Goal: Browse casually

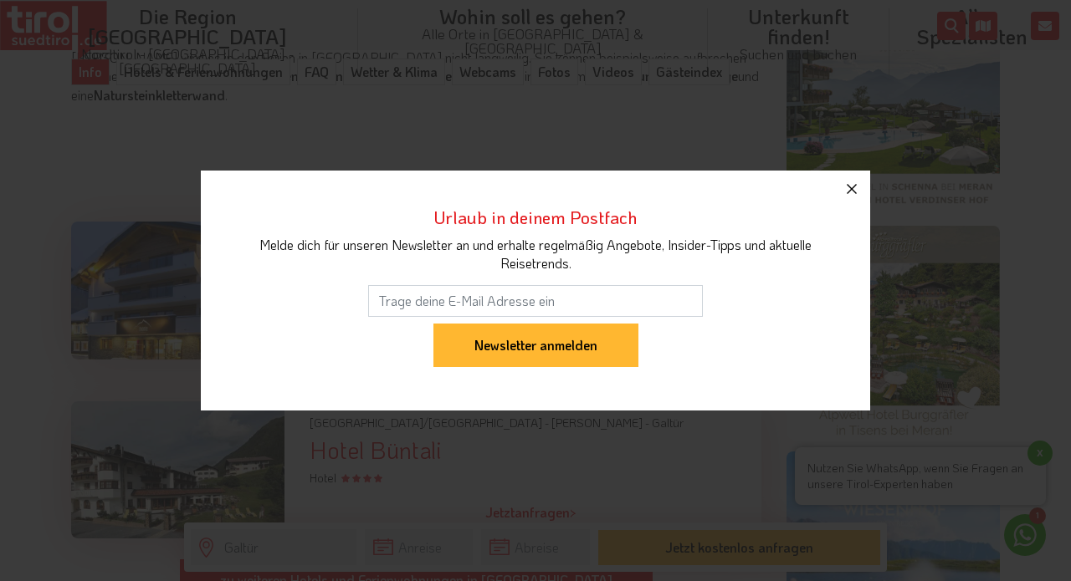
click at [857, 193] on icon "button" at bounding box center [851, 189] width 10 height 10
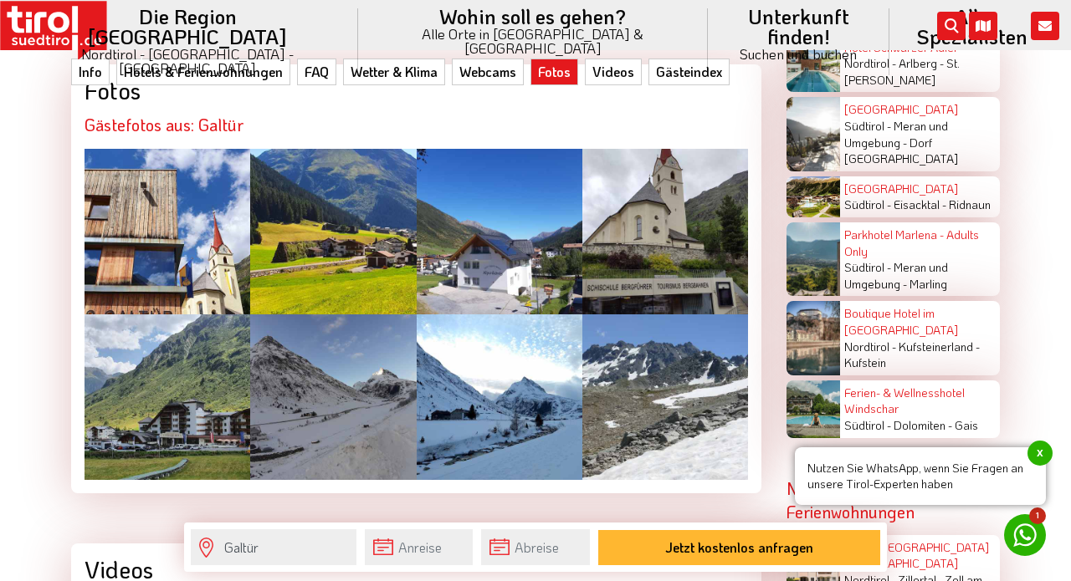
scroll to position [3323, 0]
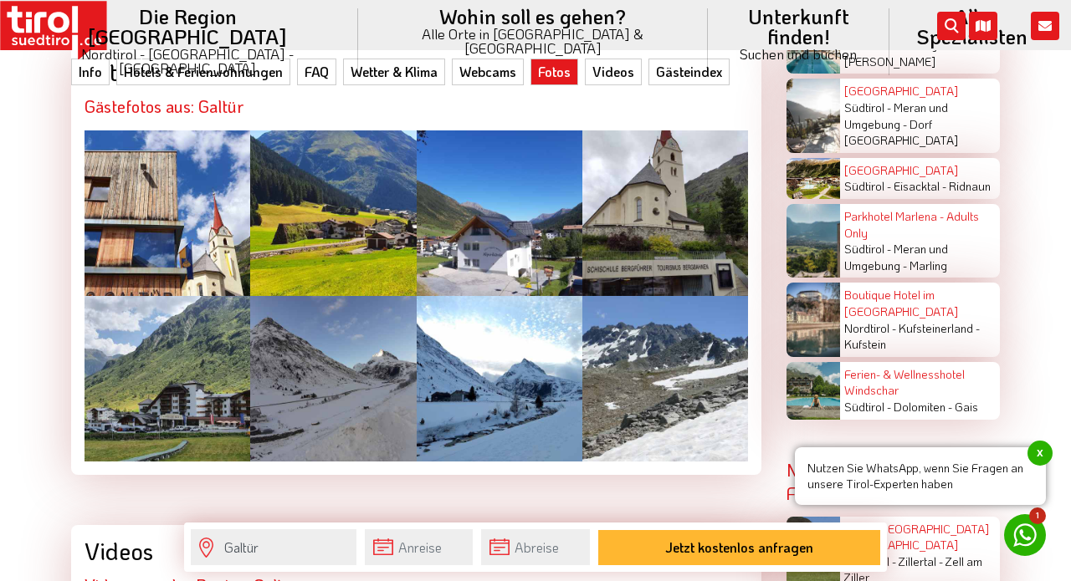
click at [334, 194] on div at bounding box center [333, 213] width 166 height 166
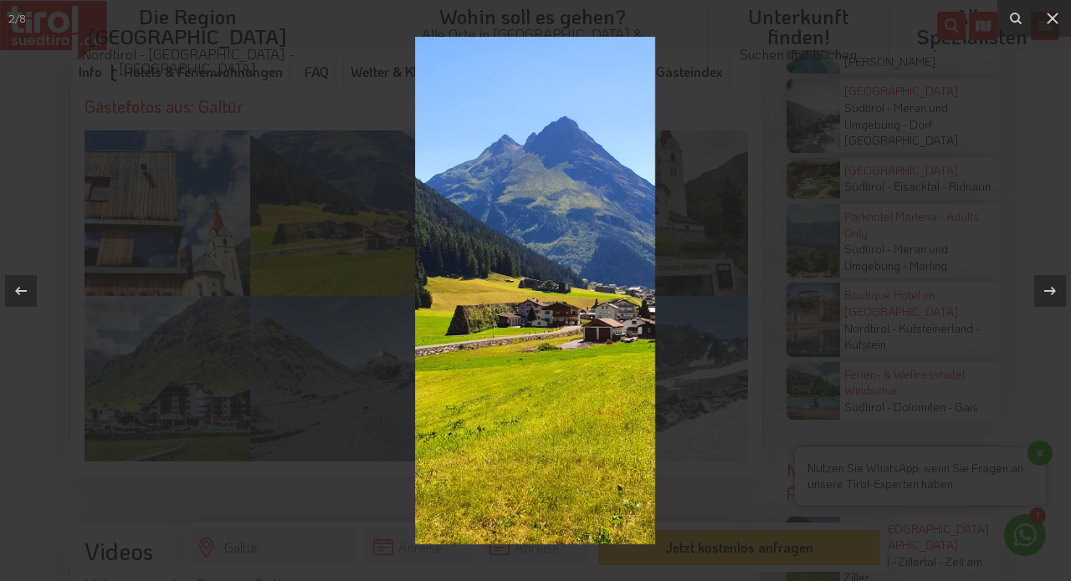
click at [545, 330] on img at bounding box center [535, 291] width 240 height 508
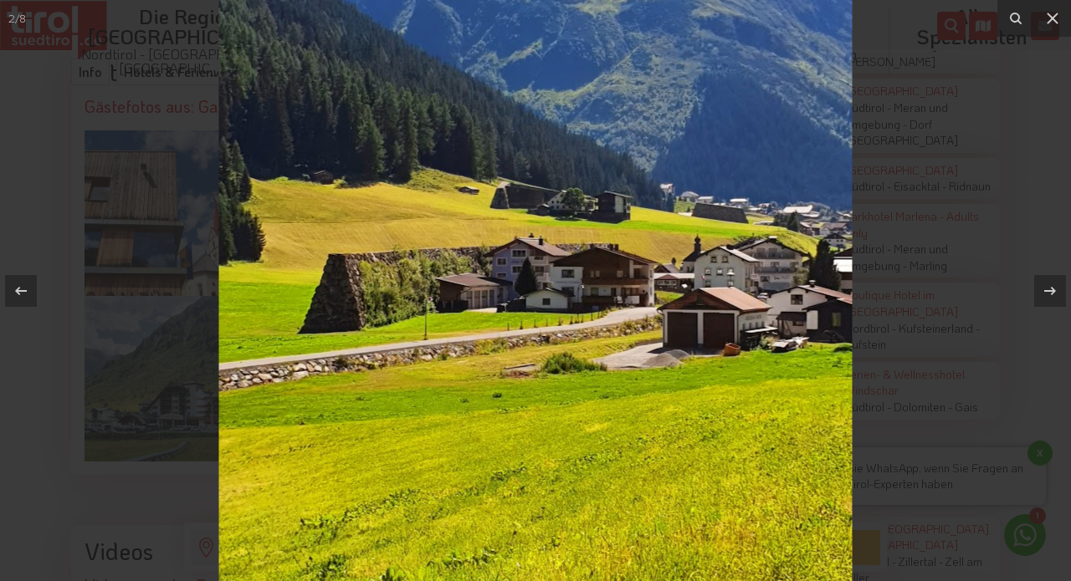
drag, startPoint x: 592, startPoint y: 131, endPoint x: 676, endPoint y: 120, distance: 84.5
click at [676, 120] on img at bounding box center [535, 215] width 633 height 1338
click at [1048, 289] on icon at bounding box center [1050, 291] width 20 height 20
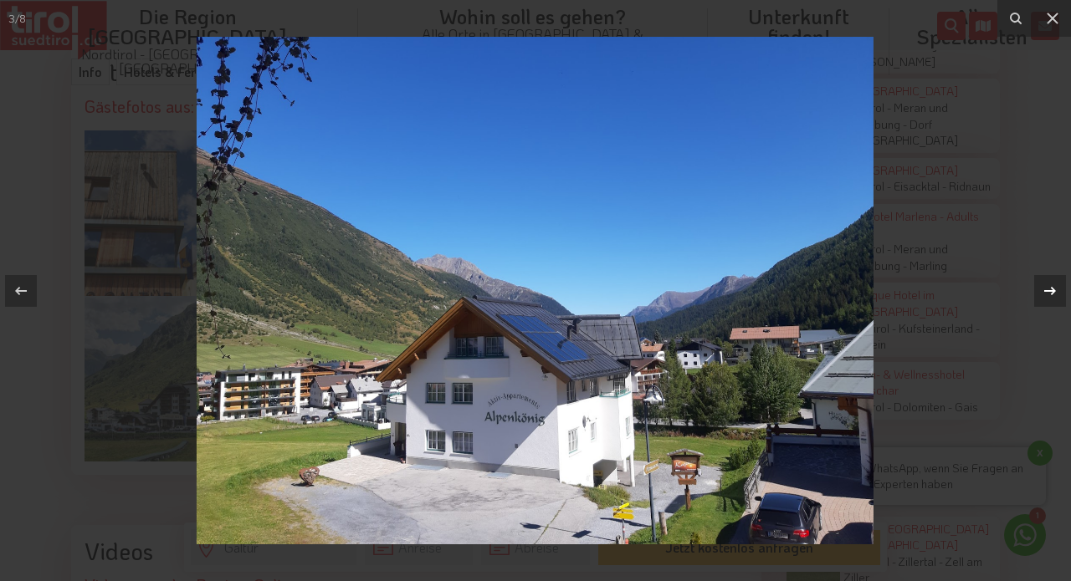
click at [1048, 289] on div "3 / 8" at bounding box center [535, 290] width 1071 height 581
click at [1048, 289] on icon at bounding box center [1050, 291] width 20 height 20
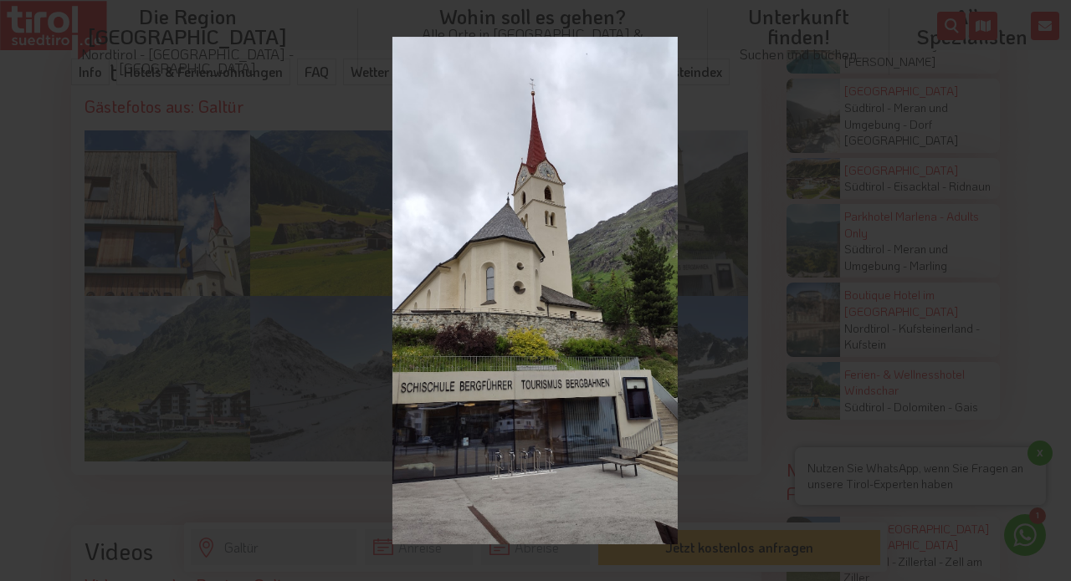
click at [1048, 289] on div "4 / 8" at bounding box center [535, 290] width 1071 height 581
click at [1051, 289] on icon at bounding box center [1050, 291] width 20 height 20
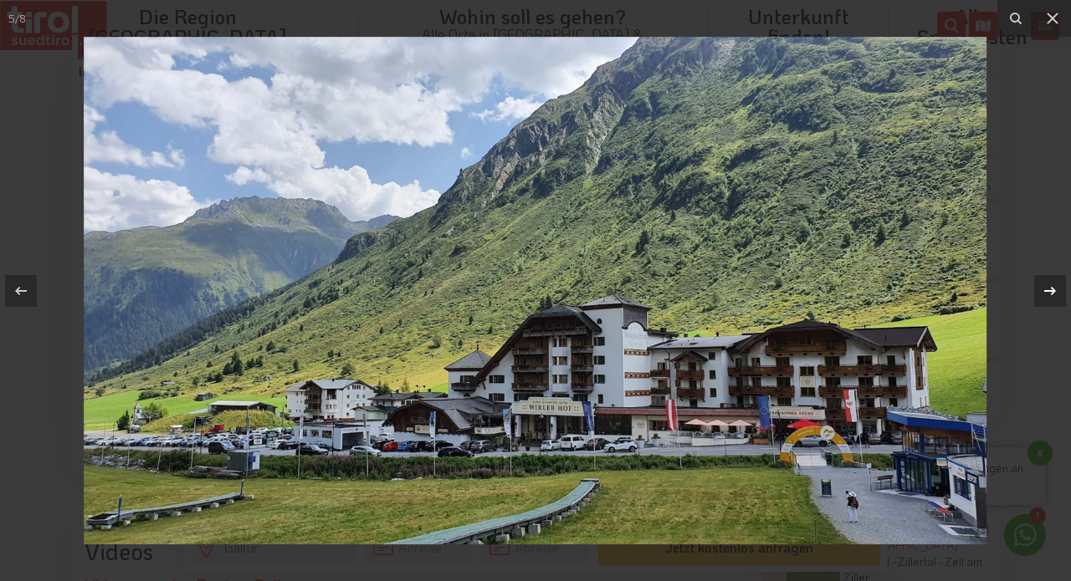
click at [1050, 288] on icon at bounding box center [1050, 291] width 20 height 20
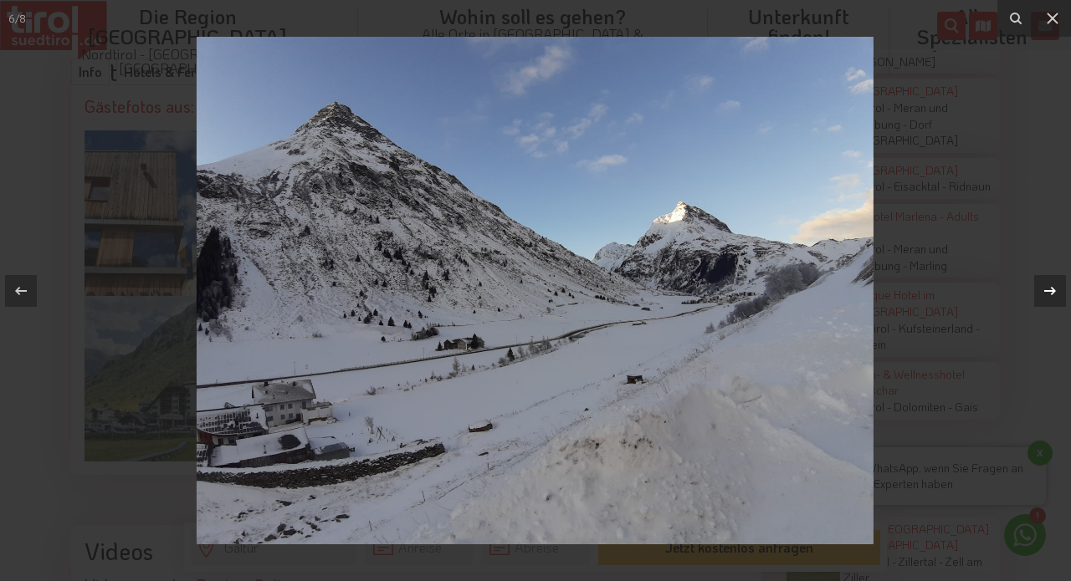
click at [1050, 288] on icon at bounding box center [1050, 291] width 20 height 20
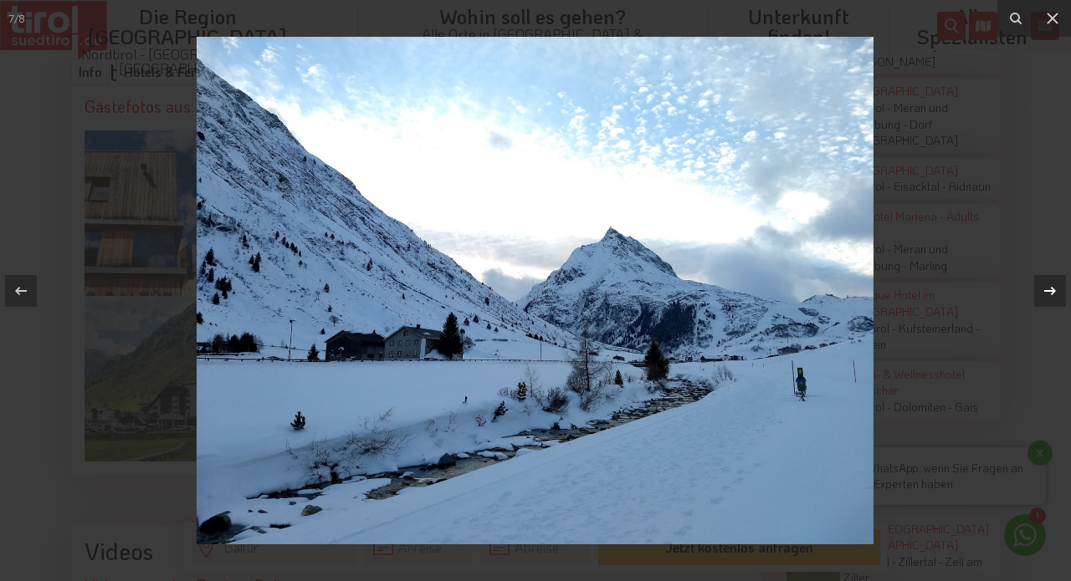
click at [1050, 288] on icon at bounding box center [1050, 291] width 20 height 20
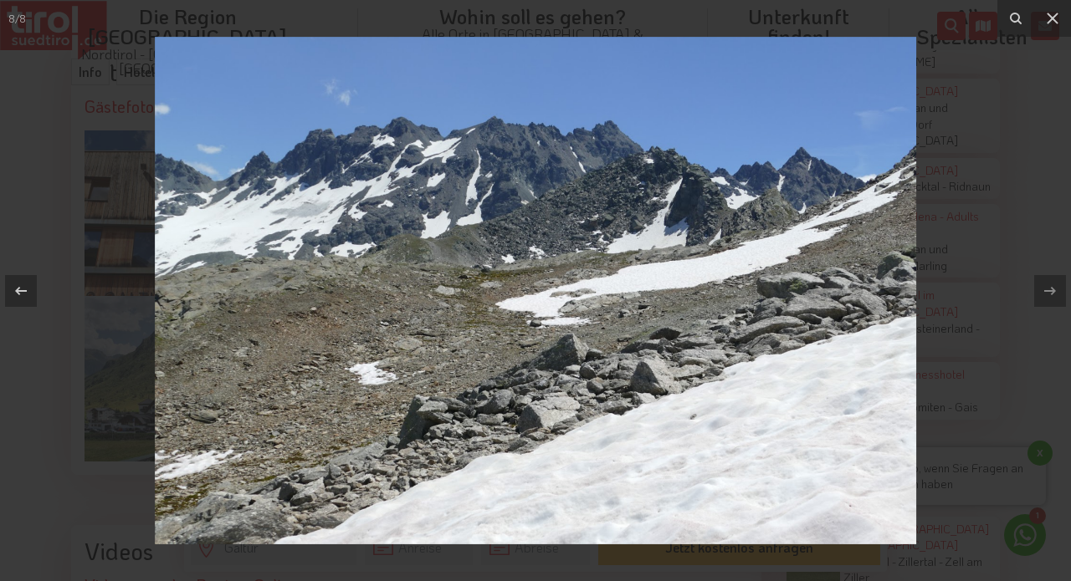
click at [472, 299] on img at bounding box center [535, 291] width 761 height 508
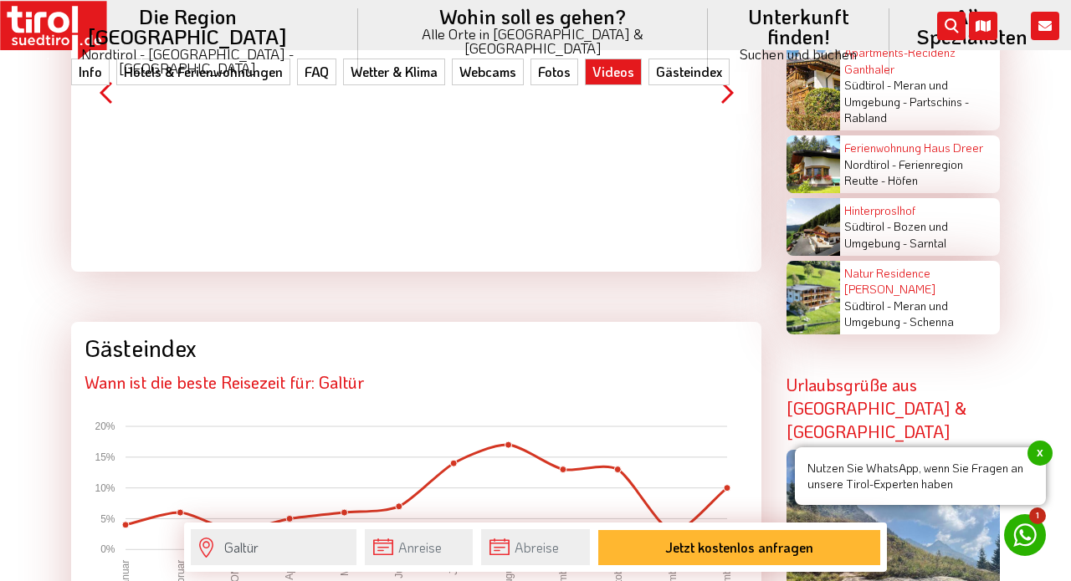
scroll to position [3894, 0]
